Goal: Find specific page/section: Find specific page/section

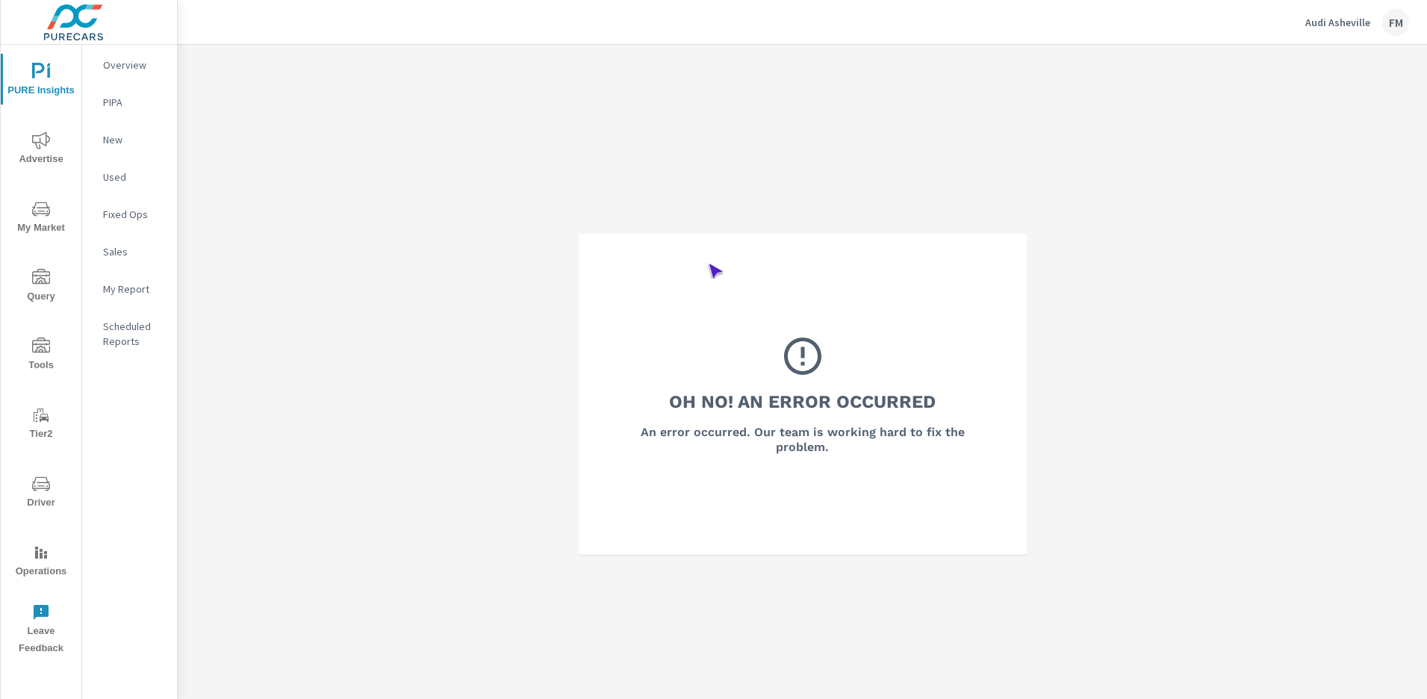
click at [41, 561] on span "Operations" at bounding box center [41, 561] width 72 height 37
